Goal: Task Accomplishment & Management: Manage account settings

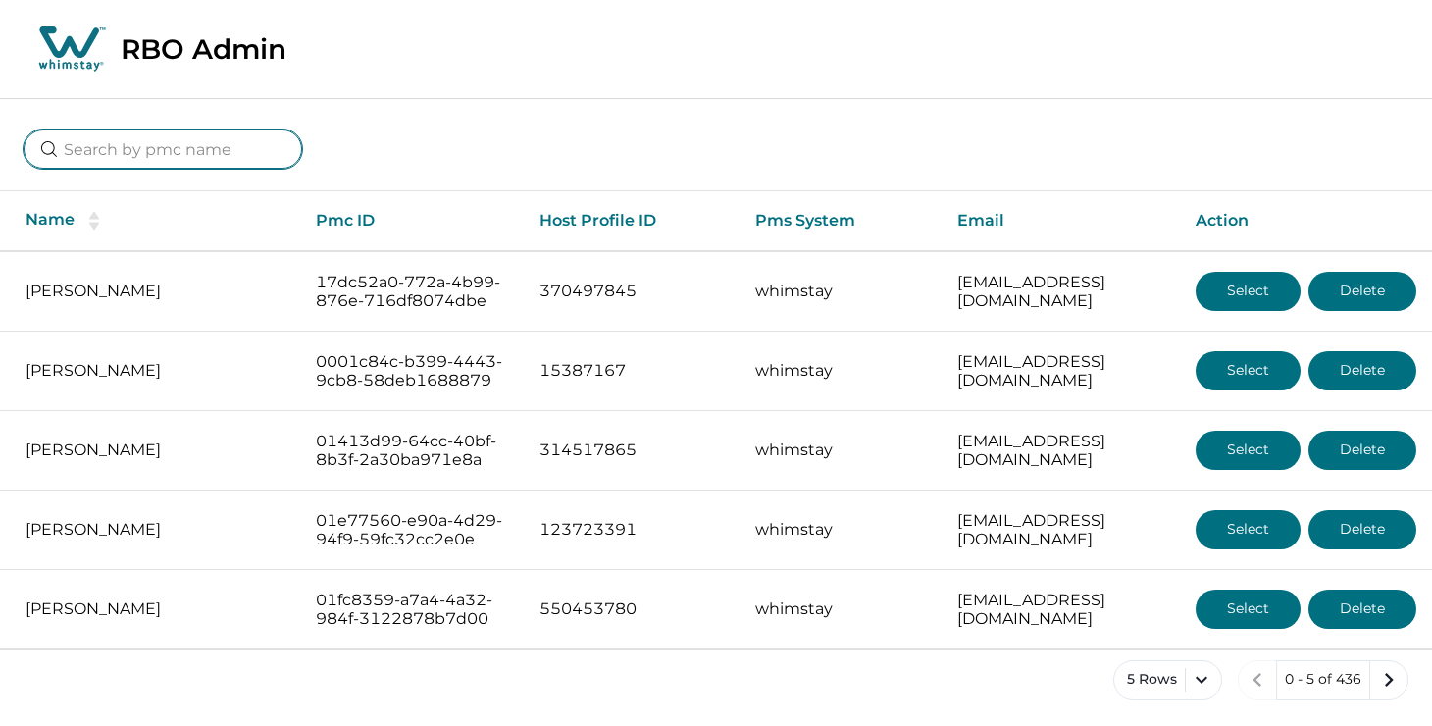
click at [218, 149] on input at bounding box center [163, 148] width 278 height 39
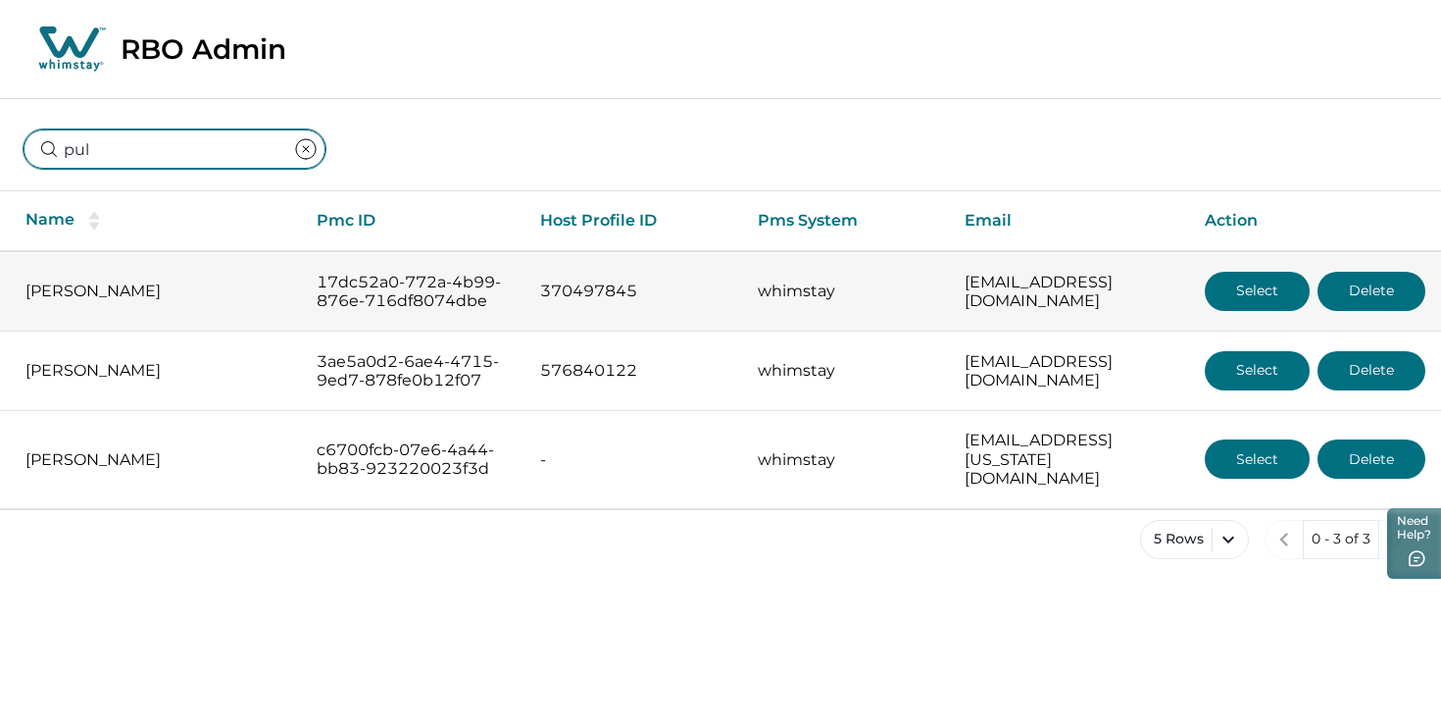
type input "pul"
click at [1257, 282] on button "Select" at bounding box center [1257, 291] width 105 height 39
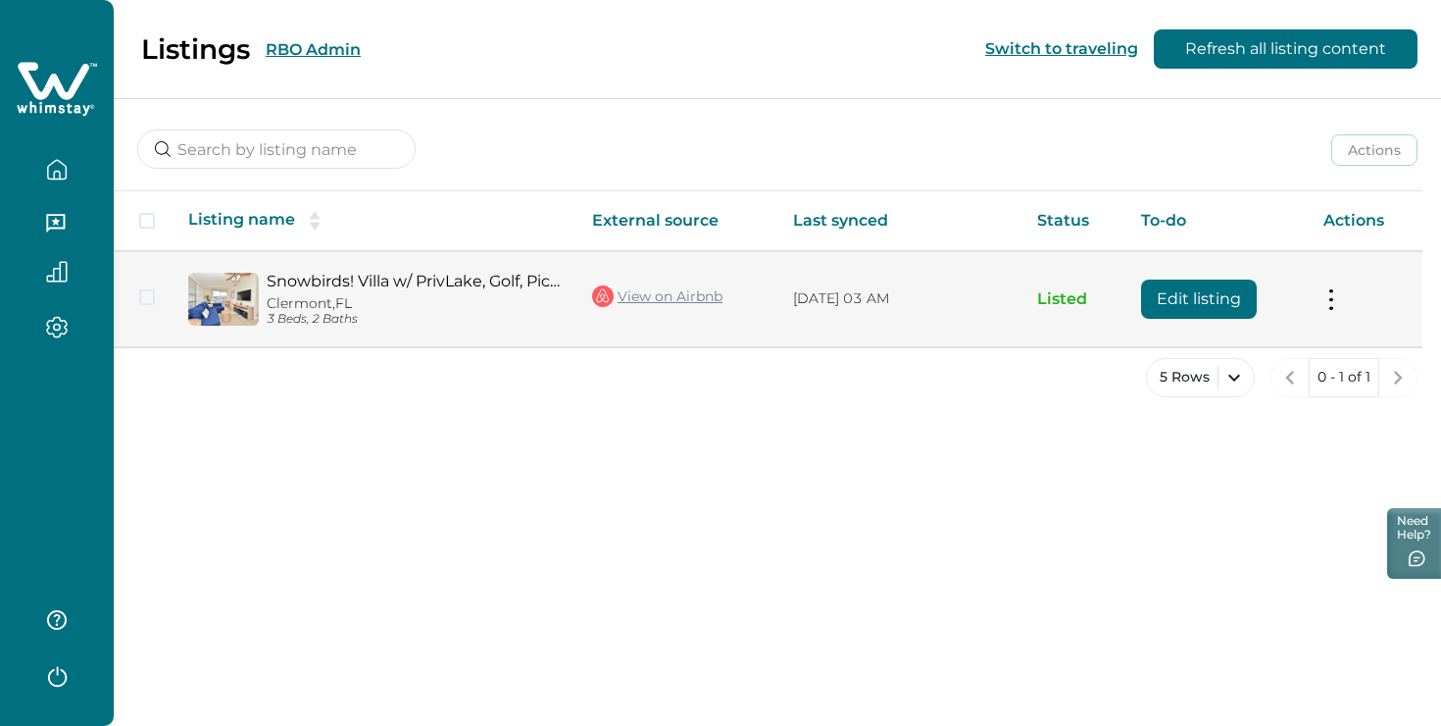
click at [1171, 305] on button "Edit listing" at bounding box center [1199, 298] width 116 height 39
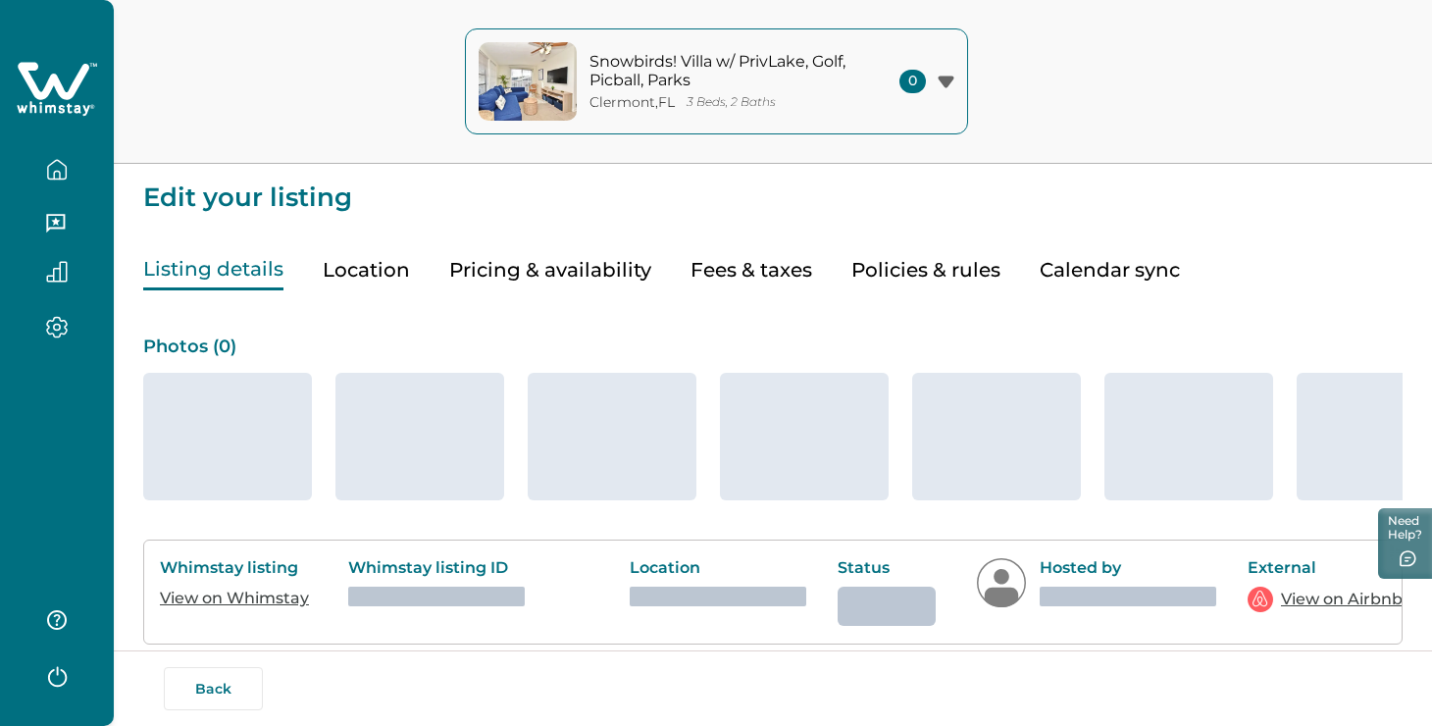
type input "15"
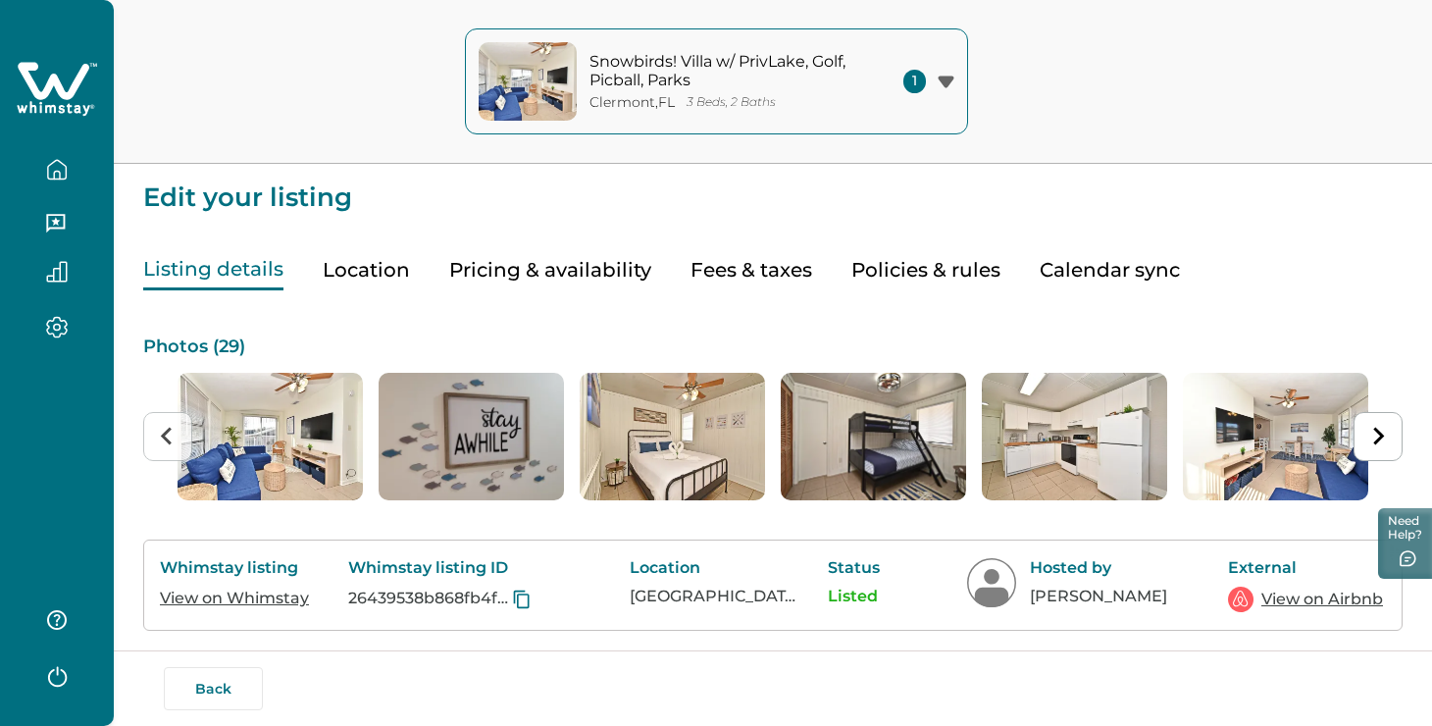
click at [558, 268] on button "Pricing & availability" at bounding box center [550, 270] width 202 height 40
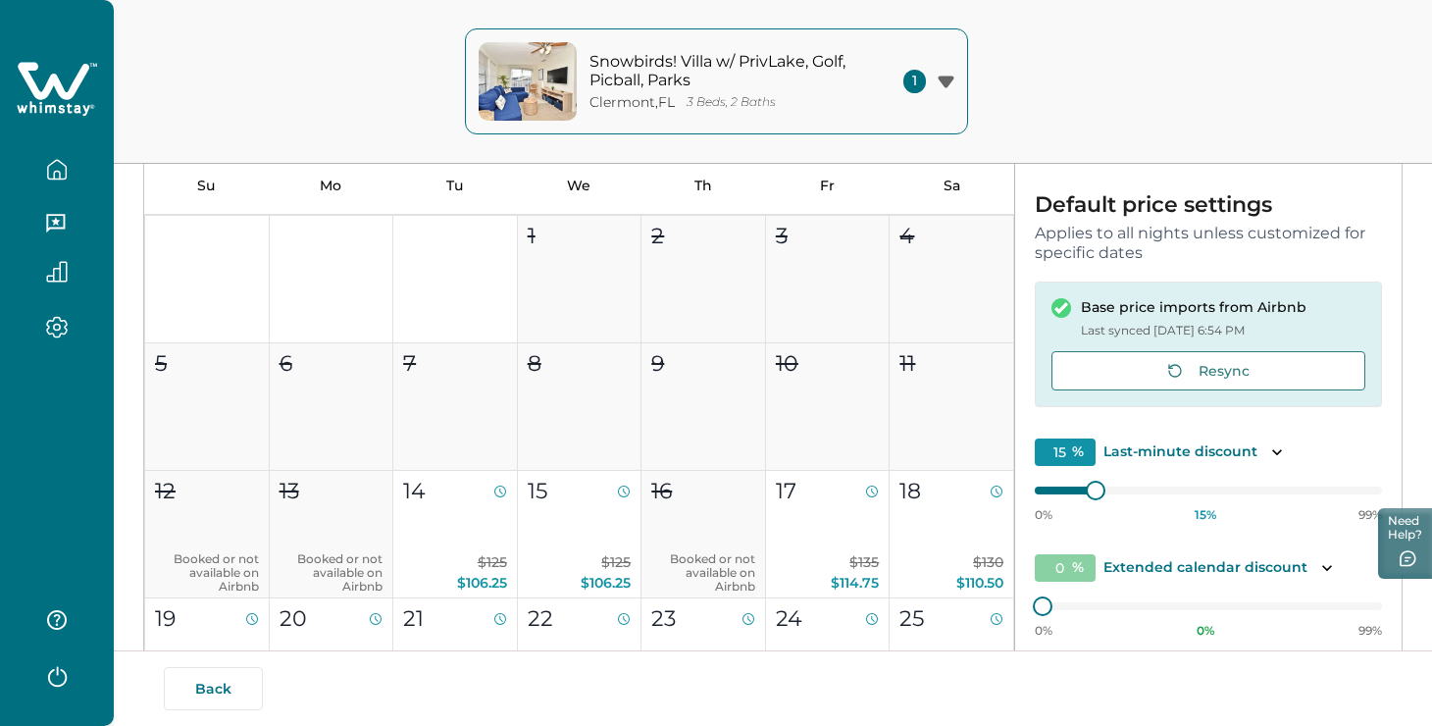
scroll to position [190, 0]
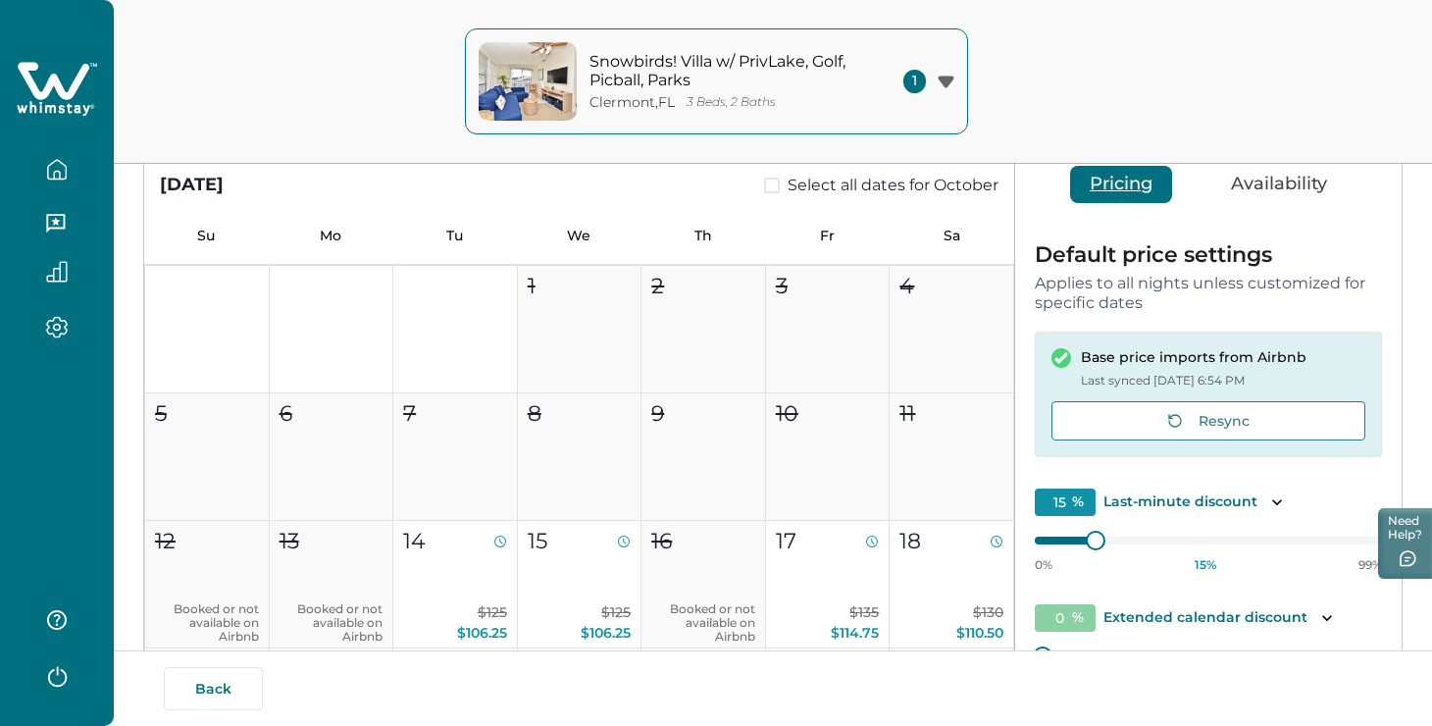
click at [1270, 201] on button "Availability" at bounding box center [1278, 184] width 135 height 37
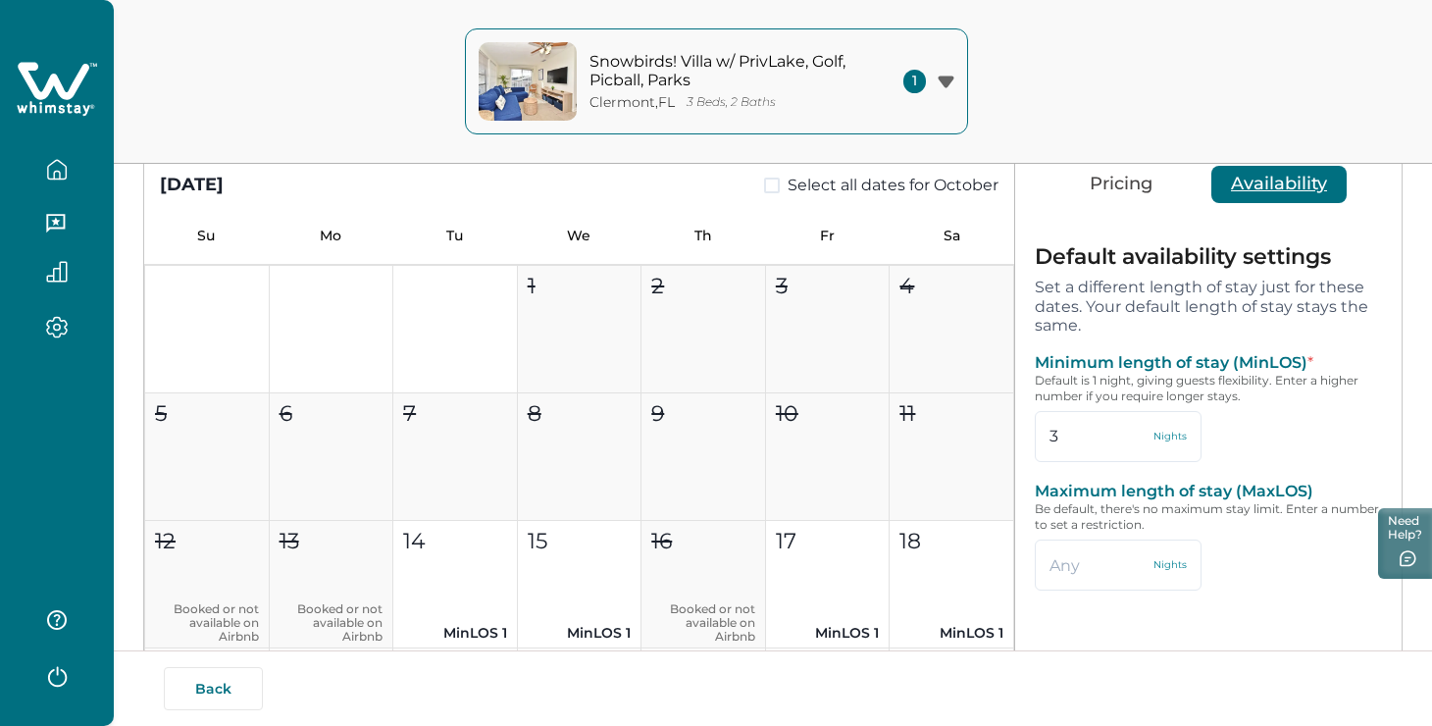
click at [1121, 178] on button "Pricing" at bounding box center [1121, 184] width 102 height 37
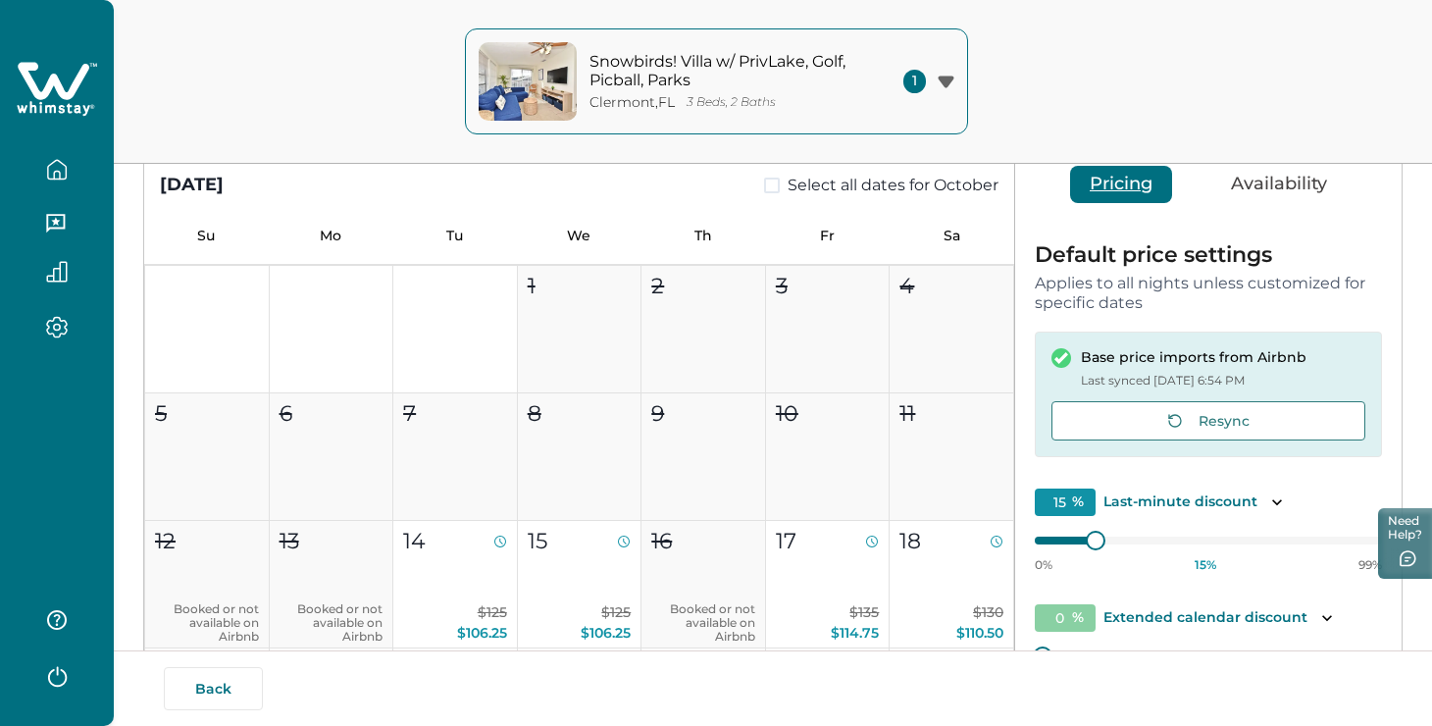
scroll to position [394, 0]
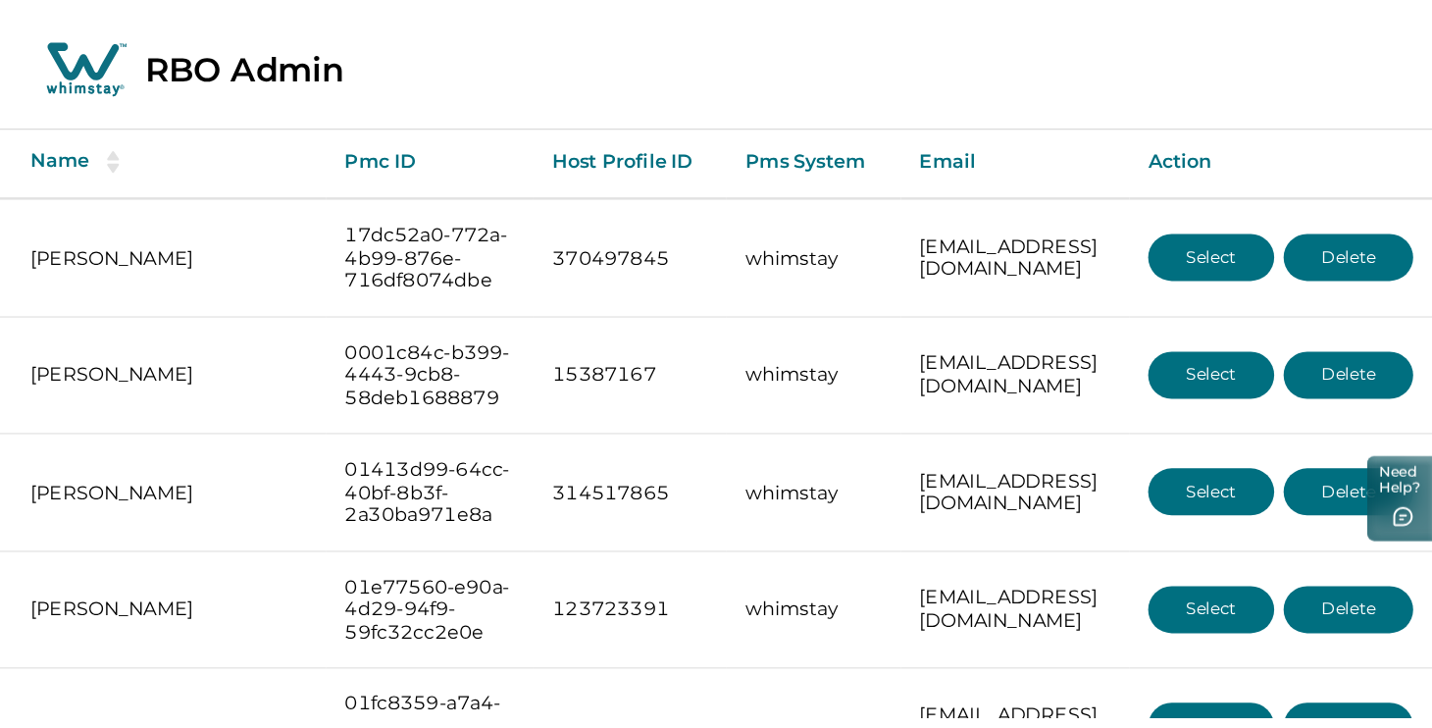
scroll to position [93, 0]
